Goal: Information Seeking & Learning: Learn about a topic

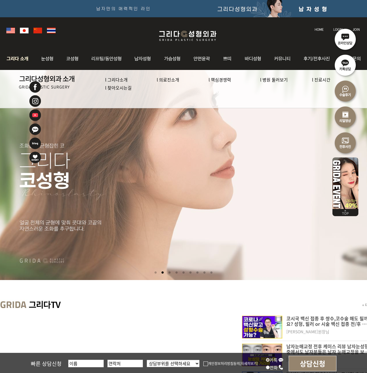
click at [15, 57] on img at bounding box center [18, 59] width 31 height 22
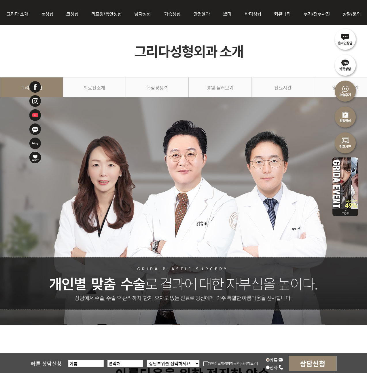
scroll to position [45, 0]
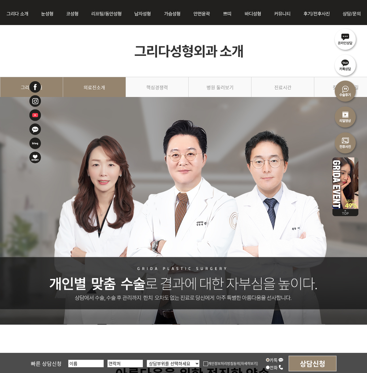
click at [95, 91] on link "의료진소개" at bounding box center [94, 90] width 63 height 26
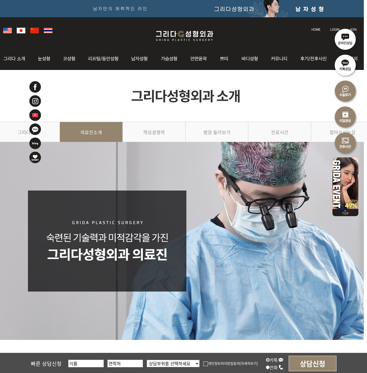
scroll to position [0, 3]
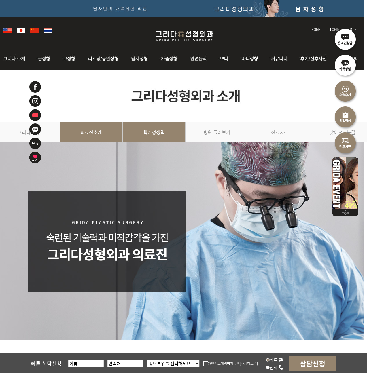
click at [152, 131] on link "핵심경쟁력" at bounding box center [154, 135] width 63 height 26
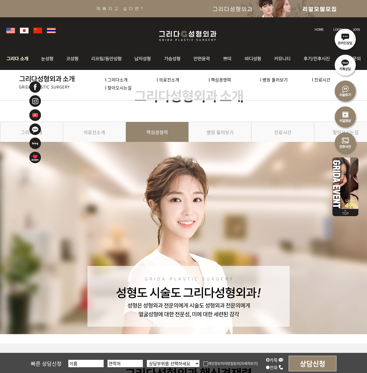
click at [14, 58] on img at bounding box center [18, 59] width 31 height 22
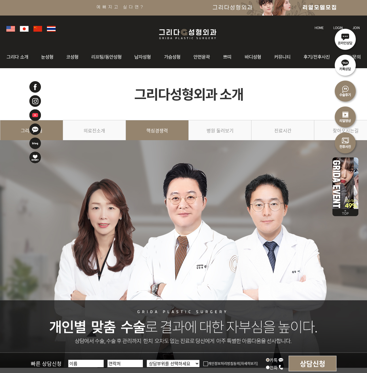
scroll to position [2, 0]
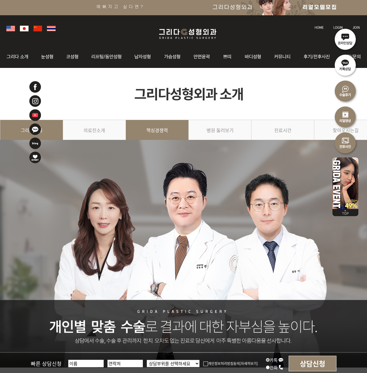
click at [160, 129] on link "핵심경쟁력" at bounding box center [157, 133] width 63 height 26
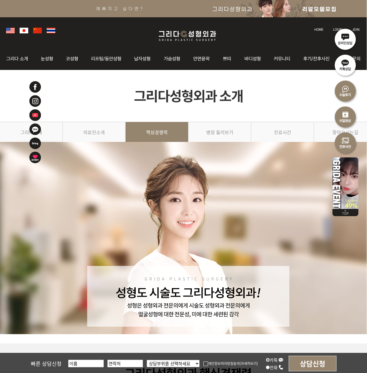
scroll to position [0, 0]
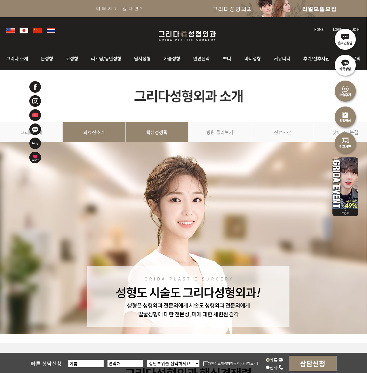
click at [118, 133] on link "의료진소개" at bounding box center [94, 135] width 63 height 26
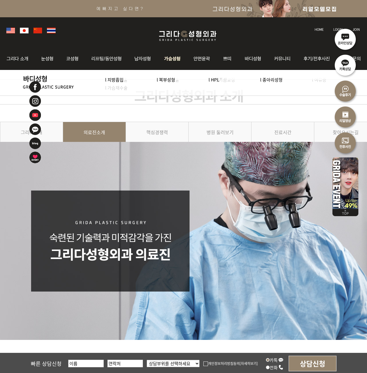
click at [175, 58] on img at bounding box center [172, 59] width 29 height 22
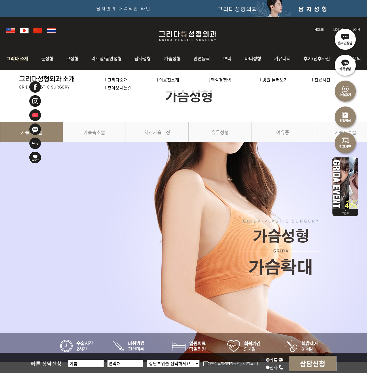
click at [29, 60] on img at bounding box center [18, 59] width 31 height 22
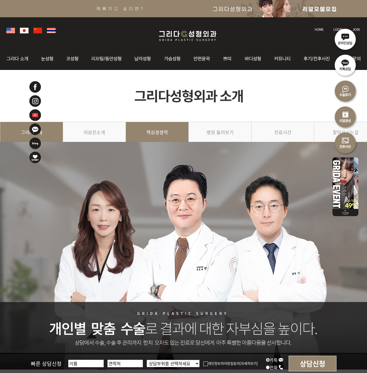
scroll to position [1, 0]
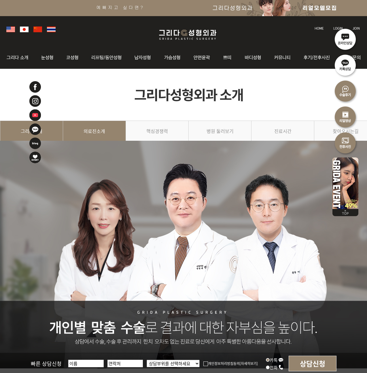
click at [85, 135] on link "의료진소개" at bounding box center [94, 134] width 63 height 26
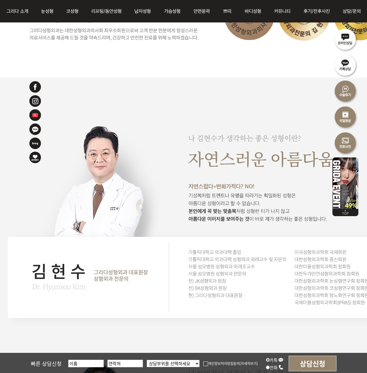
scroll to position [380, 0]
click at [232, 290] on img at bounding box center [196, 216] width 393 height 242
click at [230, 283] on img at bounding box center [196, 216] width 393 height 242
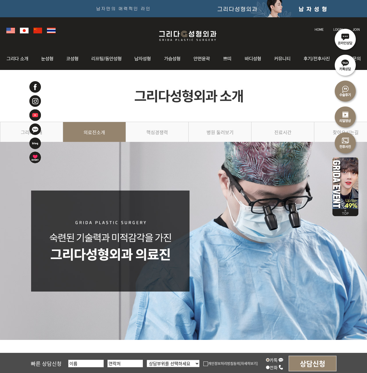
scroll to position [0, 0]
